Goal: Book appointment/travel/reservation: Book appointment/travel/reservation

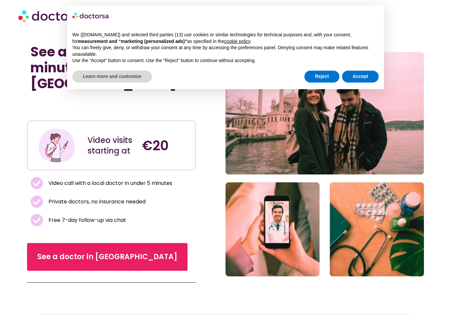
click at [366, 79] on button "Accept" at bounding box center [360, 77] width 37 height 12
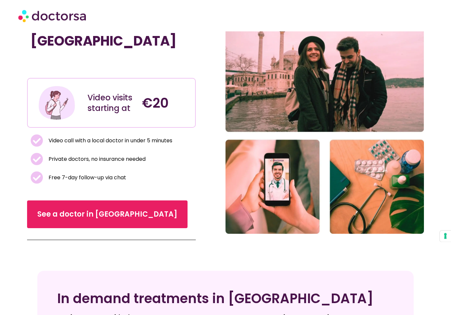
scroll to position [74, 0]
click at [68, 209] on span "See a doctor in [GEOGRAPHIC_DATA]" at bounding box center [107, 214] width 140 height 11
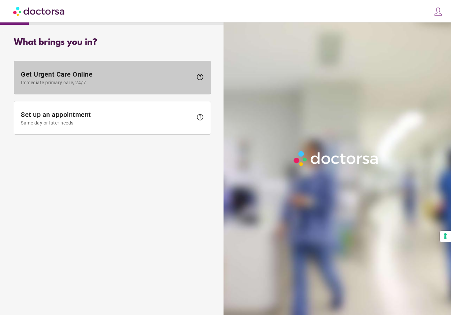
click at [35, 77] on span "Get Urgent Care Online Immediate primary care, 24/7" at bounding box center [107, 77] width 172 height 15
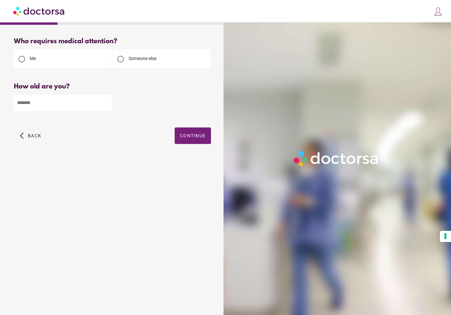
click at [136, 61] on span "Someone else" at bounding box center [142, 58] width 28 height 5
click at [35, 105] on input "number" at bounding box center [63, 103] width 98 height 16
type input "*"
click at [188, 137] on span "Continue" at bounding box center [193, 135] width 26 height 5
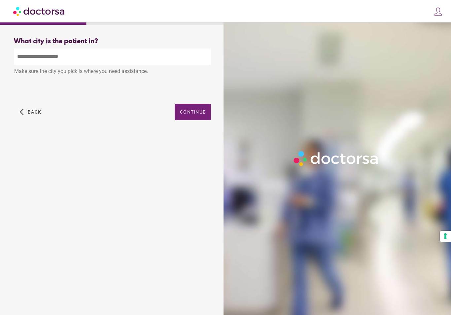
click at [41, 49] on input "text" at bounding box center [112, 57] width 197 height 16
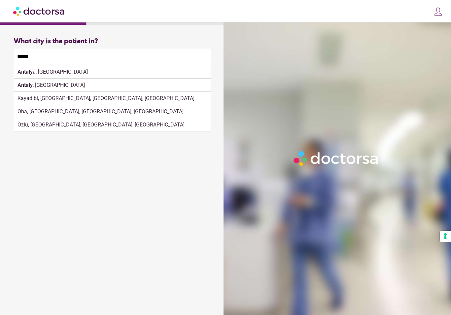
click at [70, 74] on div "Antaly a, Türkiye" at bounding box center [112, 71] width 196 height 13
type input "**********"
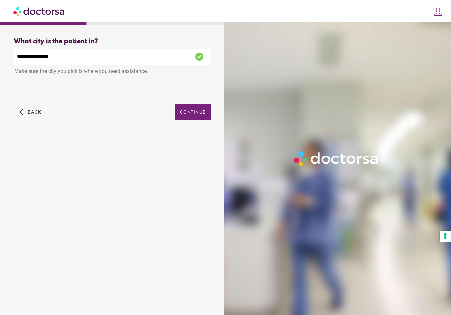
click at [195, 111] on span "Continue" at bounding box center [193, 111] width 26 height 5
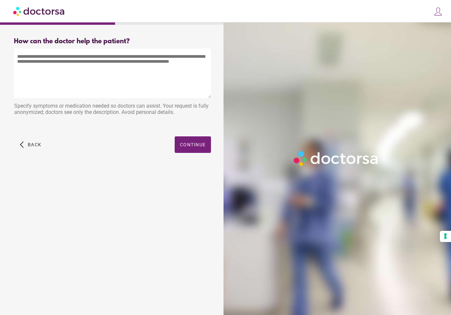
click at [85, 55] on textarea at bounding box center [112, 74] width 197 height 50
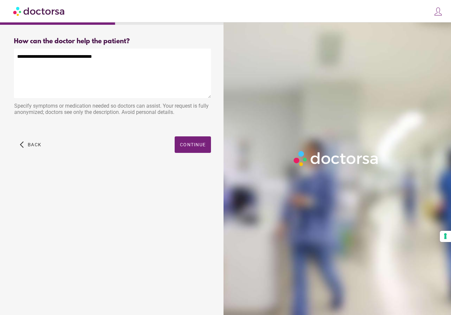
type textarea "**********"
click at [198, 138] on span "button" at bounding box center [193, 144] width 36 height 17
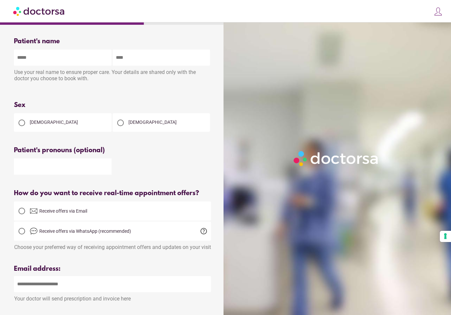
click at [63, 53] on input "text" at bounding box center [63, 58] width 98 height 16
type input "********"
click at [131, 62] on input "text" at bounding box center [162, 58] width 98 height 16
type input "****"
click at [138, 122] on span "Male" at bounding box center [152, 122] width 48 height 5
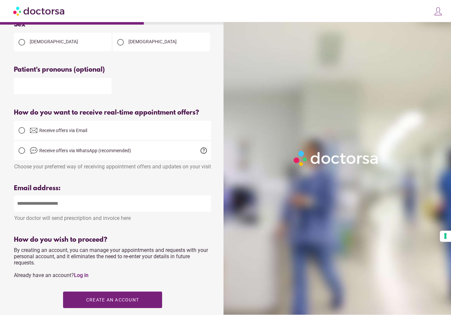
scroll to position [80, 0]
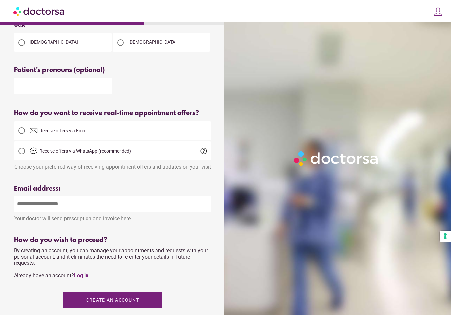
click at [31, 212] on input "email" at bounding box center [112, 204] width 197 height 16
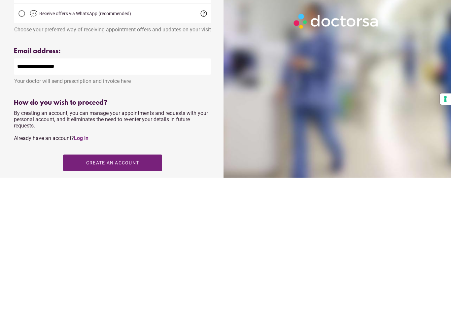
type input "**********"
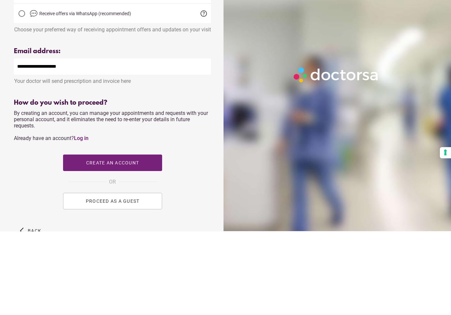
scroll to position [134, 0]
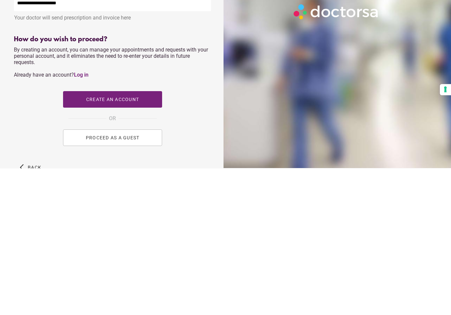
click at [131, 282] on span "PROCEED AS A GUEST" at bounding box center [113, 284] width 54 height 5
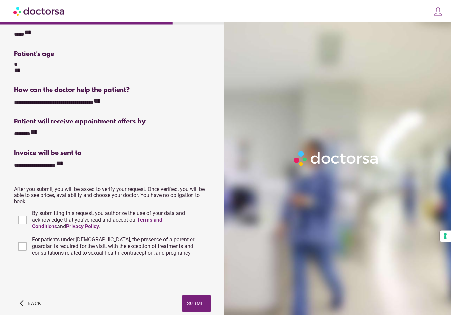
scroll to position [71, 0]
click at [195, 305] on span "button" at bounding box center [197, 303] width 30 height 17
